Goal: Information Seeking & Learning: Find specific fact

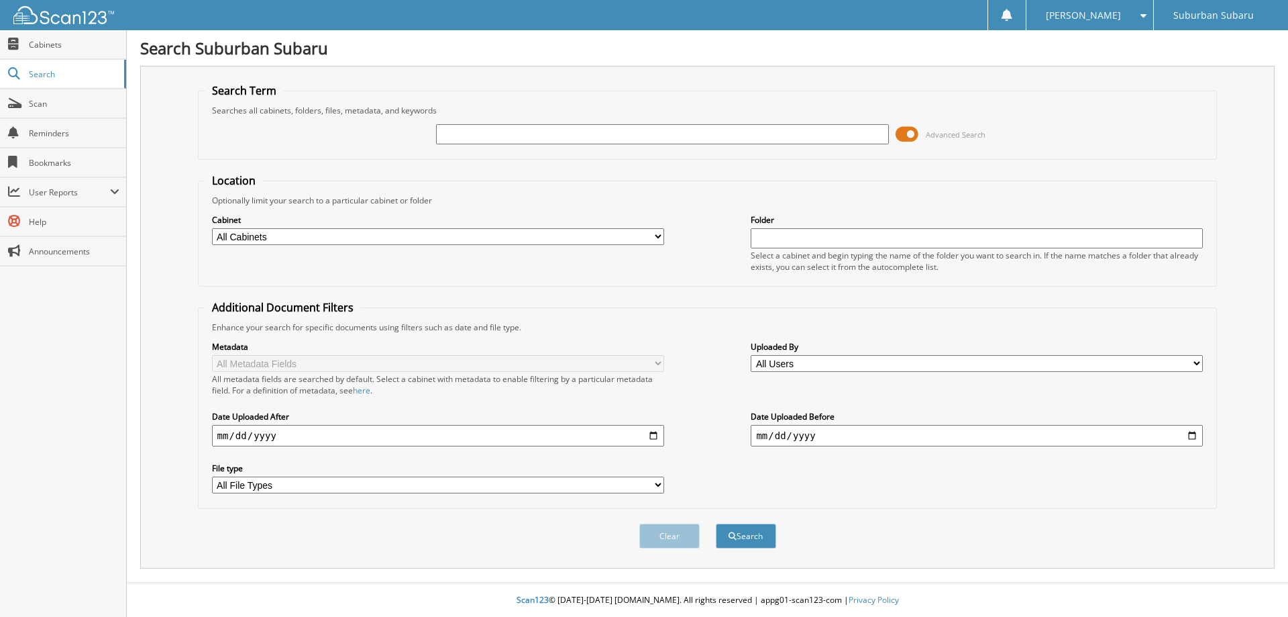
click at [603, 134] on input "text" at bounding box center [662, 134] width 452 height 20
type input "P15153"
click at [716, 523] on button "Search" at bounding box center [746, 535] width 60 height 25
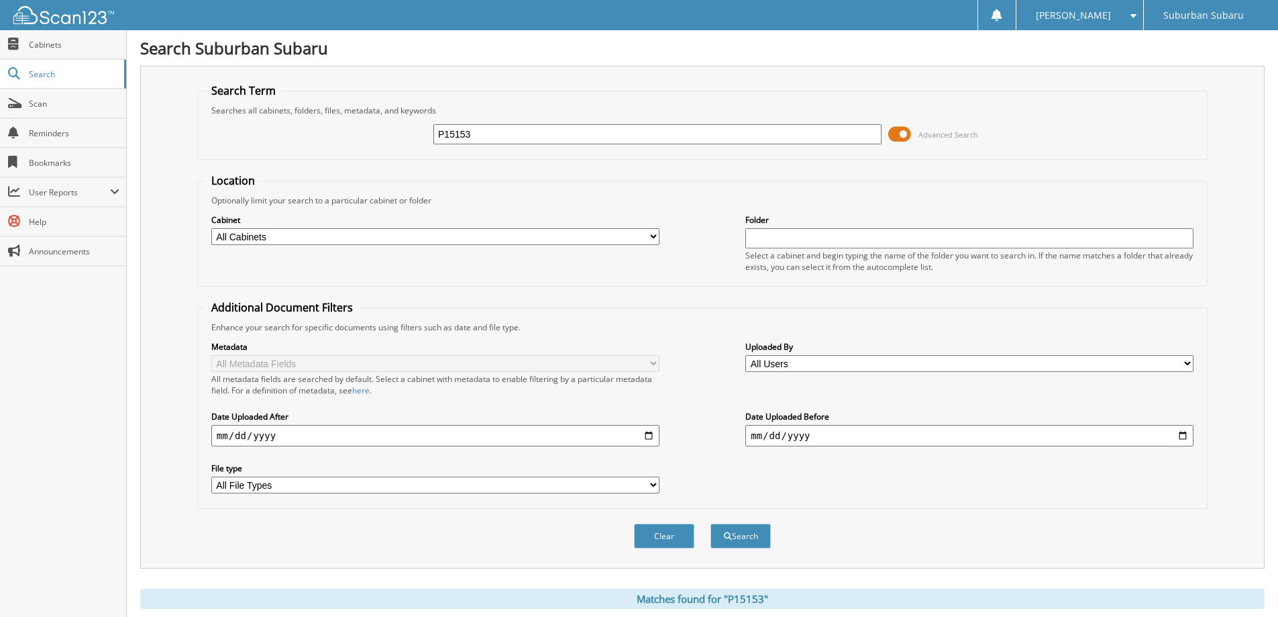
click at [512, 131] on input "P15153" at bounding box center [657, 134] width 448 height 20
type input "P15133"
click at [711, 523] on button "Search" at bounding box center [741, 535] width 60 height 25
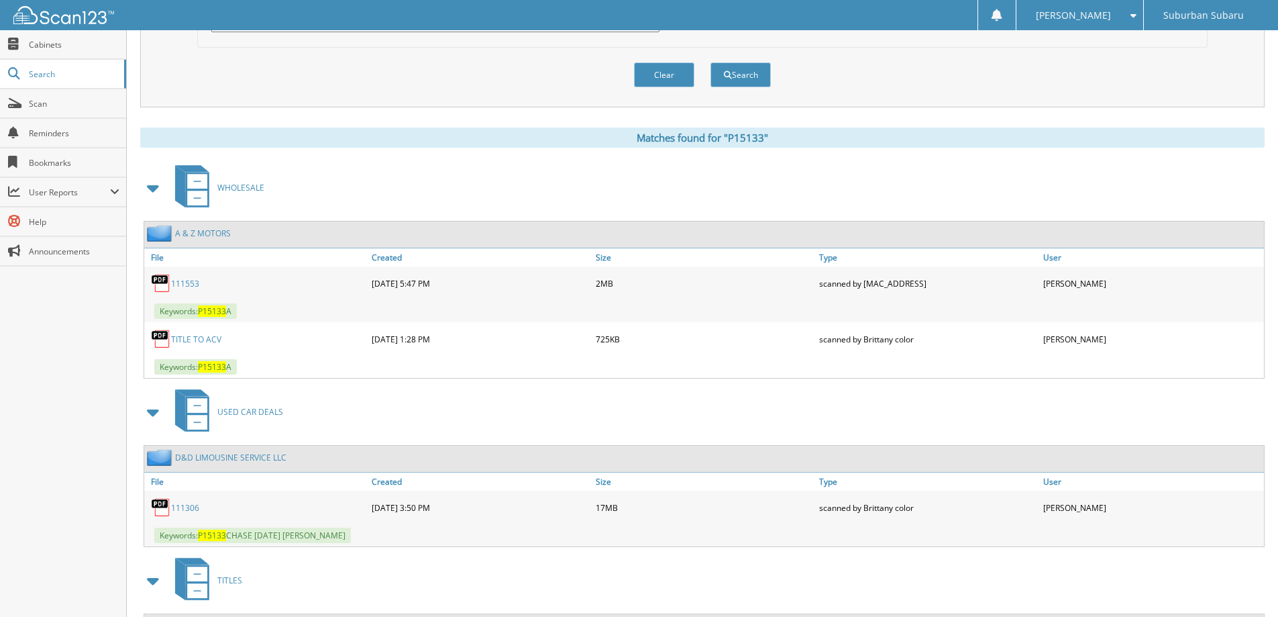
scroll to position [537, 0]
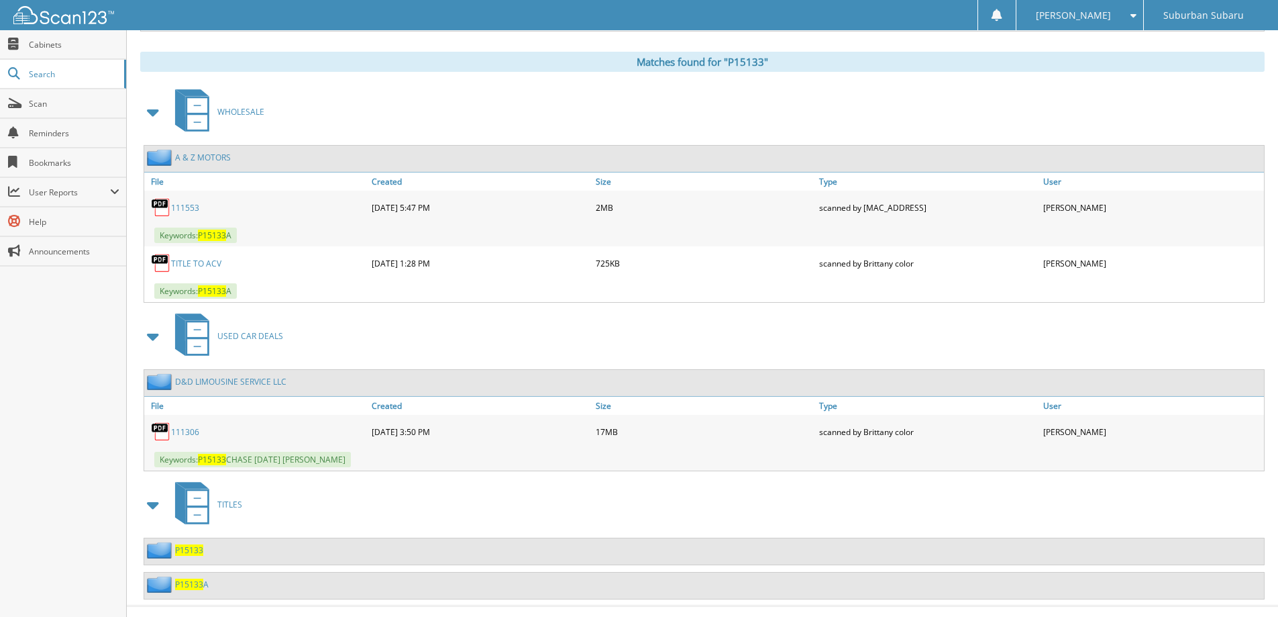
click at [191, 431] on link "111306" at bounding box center [185, 431] width 28 height 11
